Goal: Download file/media

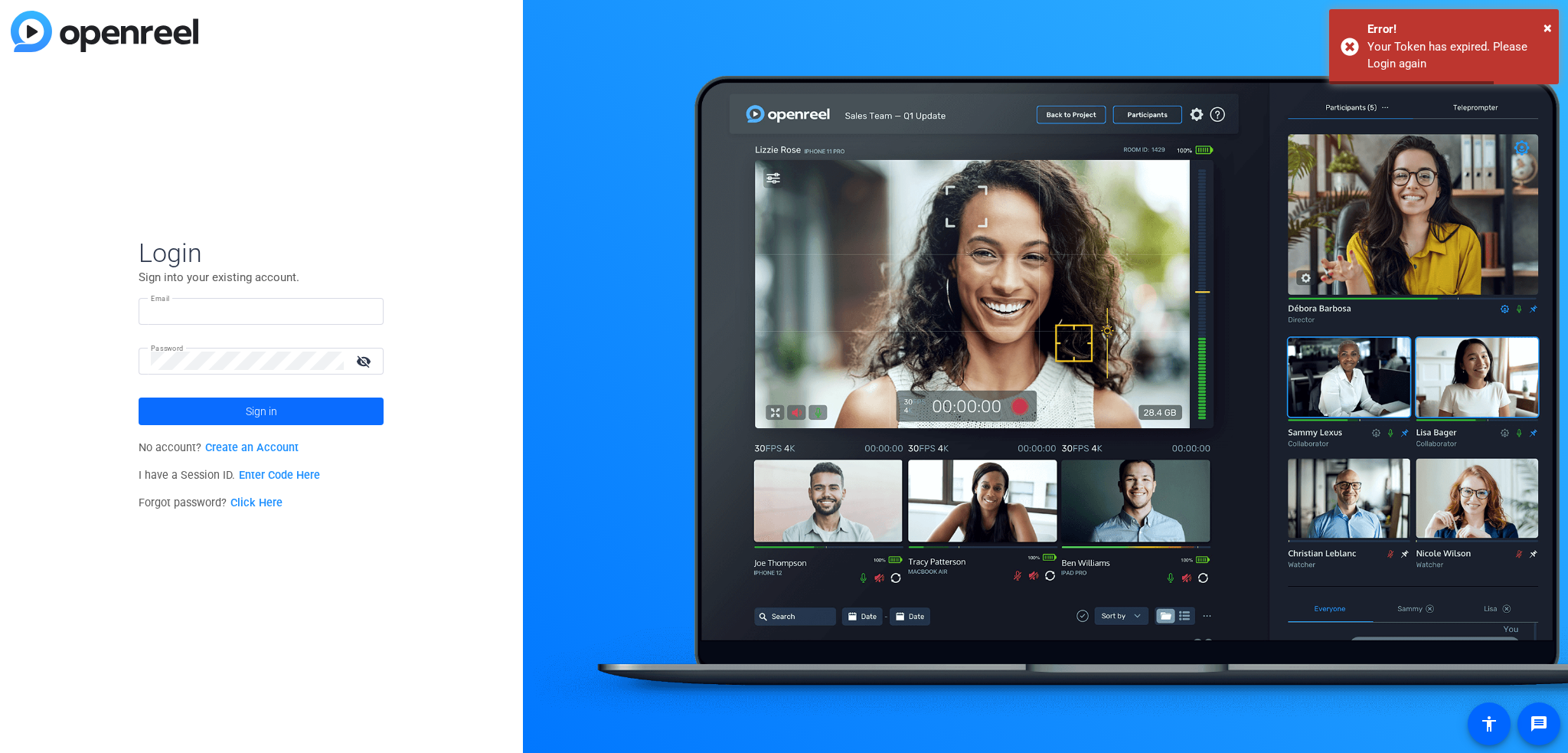
type input "[PERSON_NAME][EMAIL_ADDRESS][DOMAIN_NAME]"
click at [282, 403] on span at bounding box center [261, 411] width 245 height 37
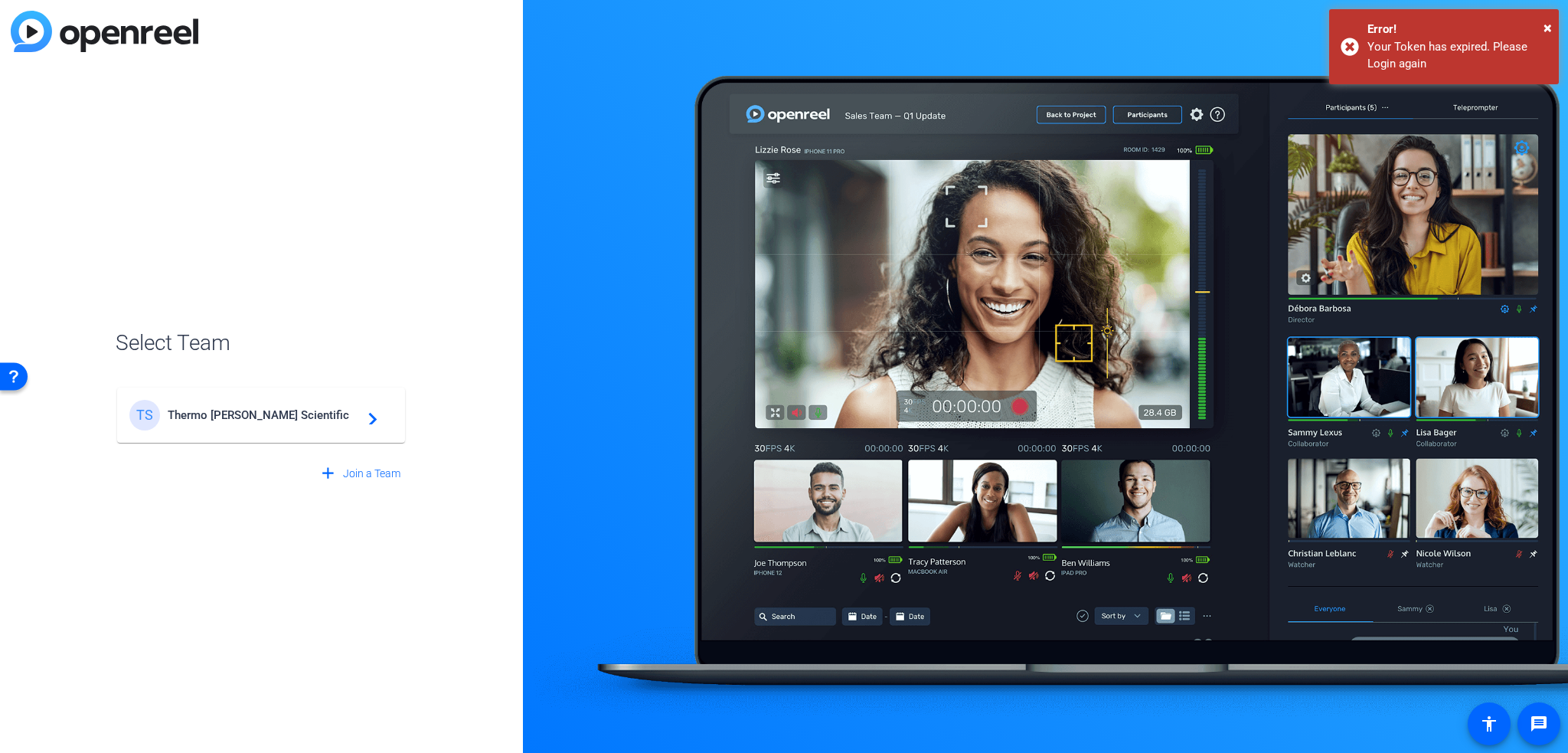
click at [300, 427] on div "TS Thermo [PERSON_NAME] Scientific navigate_next" at bounding box center [261, 415] width 264 height 31
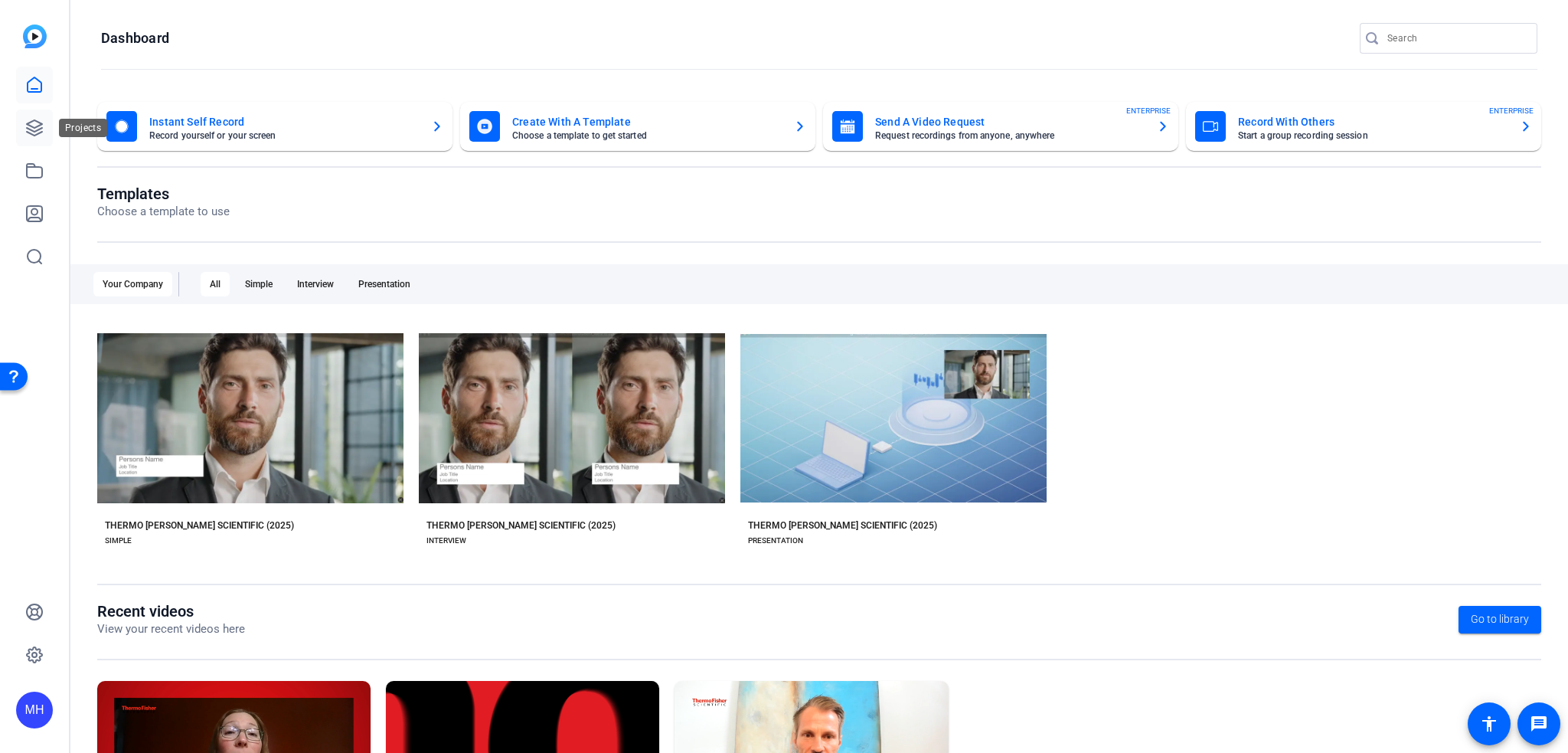
click at [22, 121] on link at bounding box center [35, 128] width 37 height 37
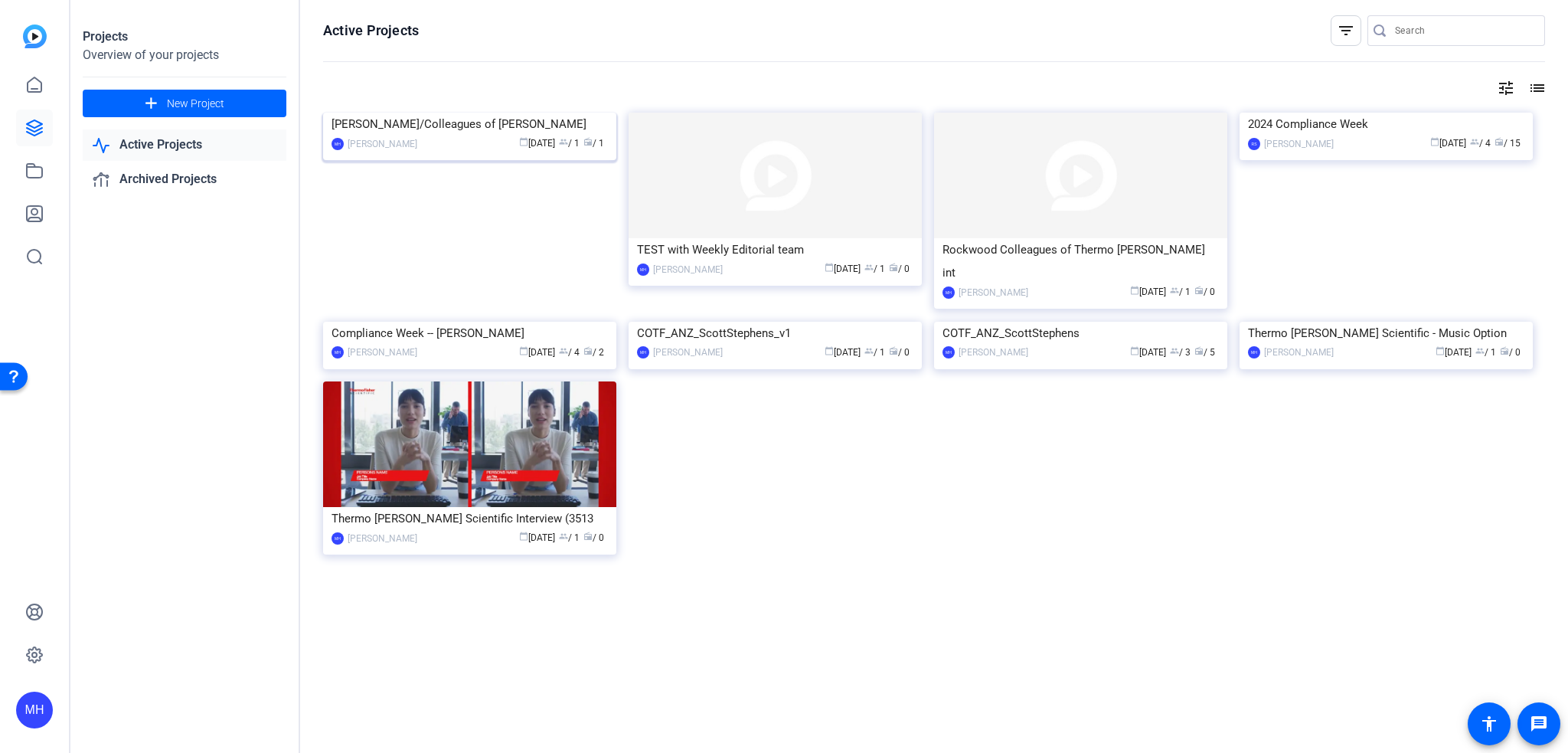
click at [465, 113] on img at bounding box center [470, 113] width 293 height 0
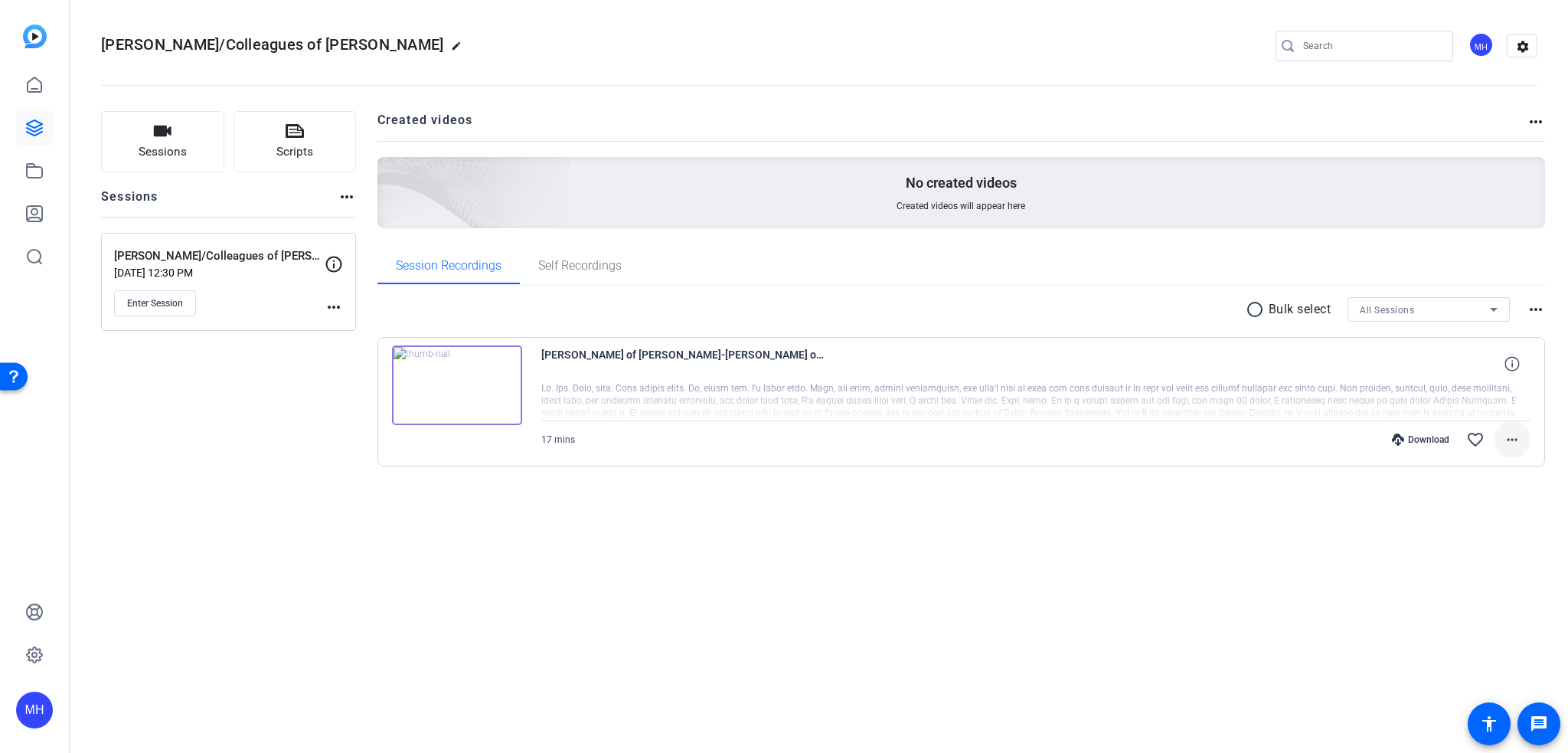
click at [1508, 437] on mat-icon "more_horiz" at bounding box center [1512, 439] width 18 height 18
click at [1293, 455] on div at bounding box center [784, 376] width 1568 height 753
click at [1516, 437] on mat-icon "more_horiz" at bounding box center [1512, 439] width 18 height 18
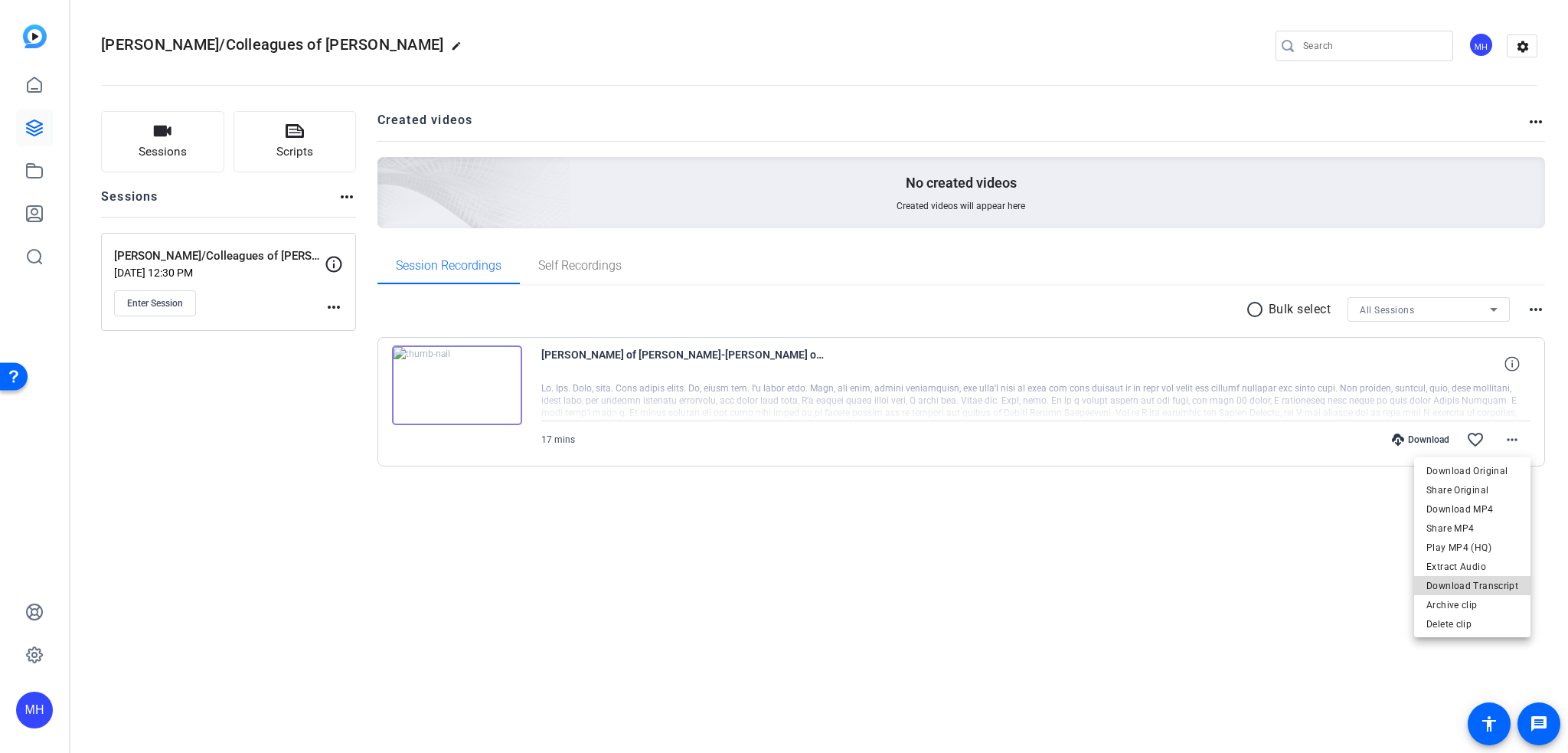
click at [1499, 587] on span "Download Transcript" at bounding box center [1472, 585] width 92 height 18
